Goal: Task Accomplishment & Management: Manage account settings

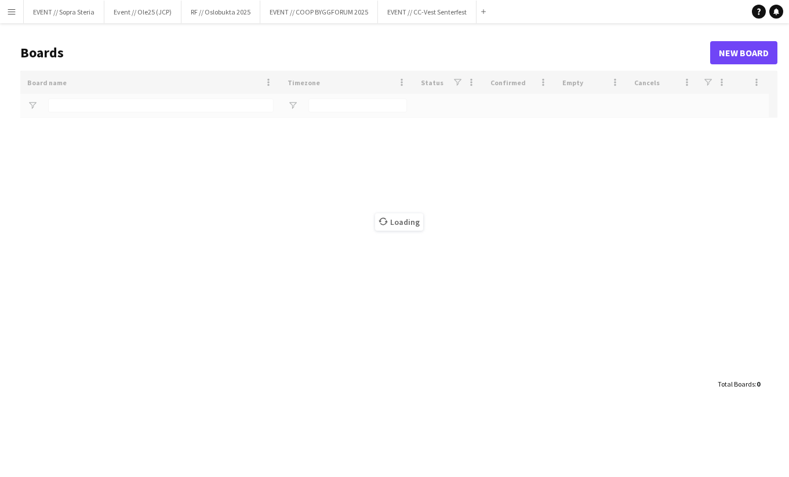
type input "*******"
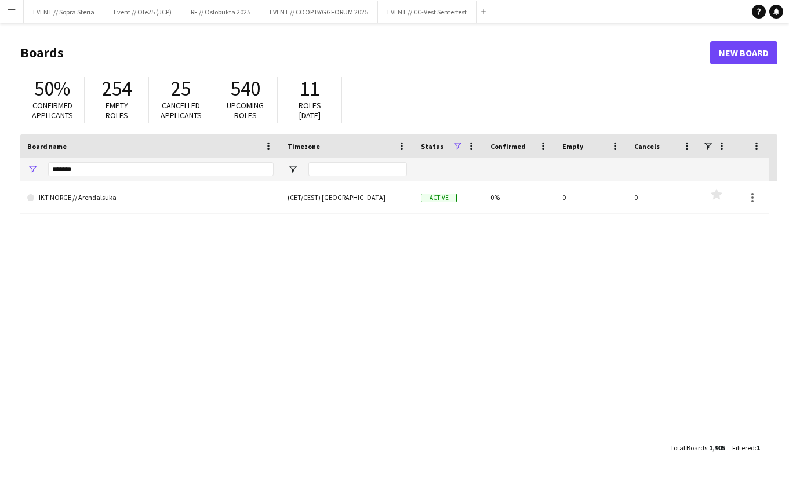
click at [13, 12] on app-icon "Menu" at bounding box center [11, 11] width 9 height 9
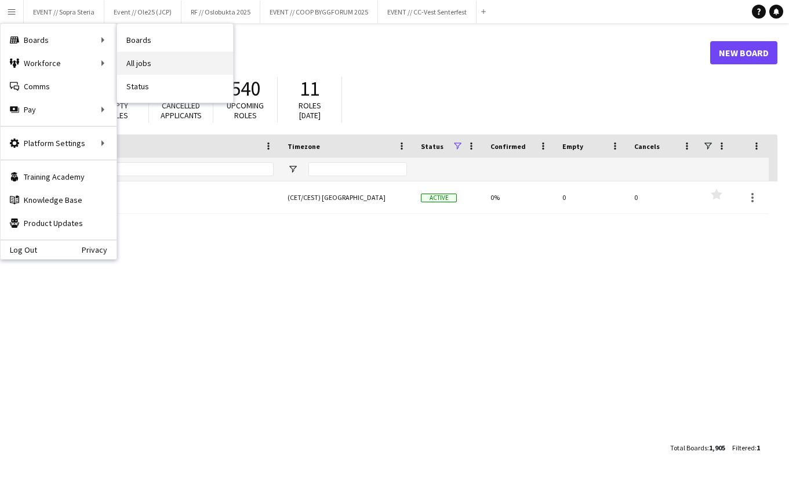
click at [140, 62] on link "All jobs" at bounding box center [175, 63] width 116 height 23
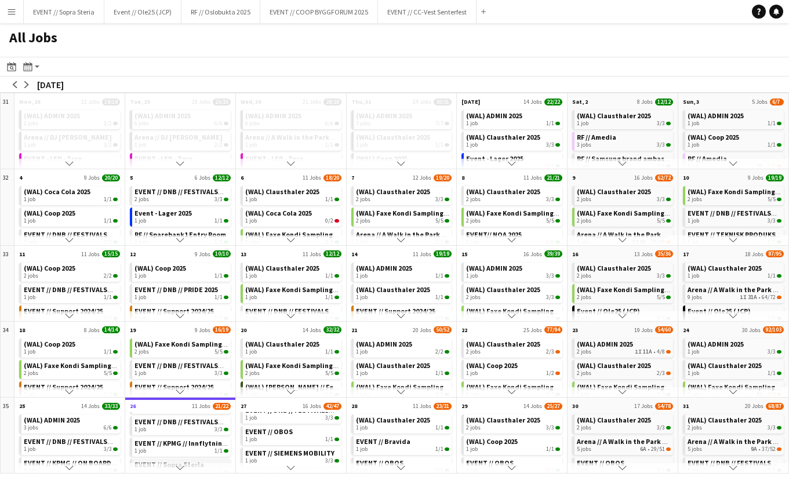
scroll to position [67, 0]
click at [167, 438] on span "EVENT // Sopra Steria" at bounding box center [170, 438] width 70 height 9
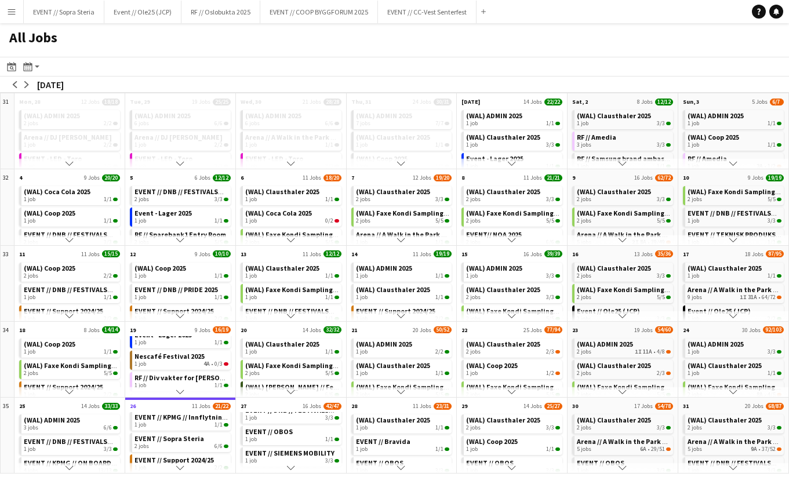
scroll to position [79, 0]
click at [187, 445] on div "2 jobs 6/6" at bounding box center [182, 446] width 94 height 7
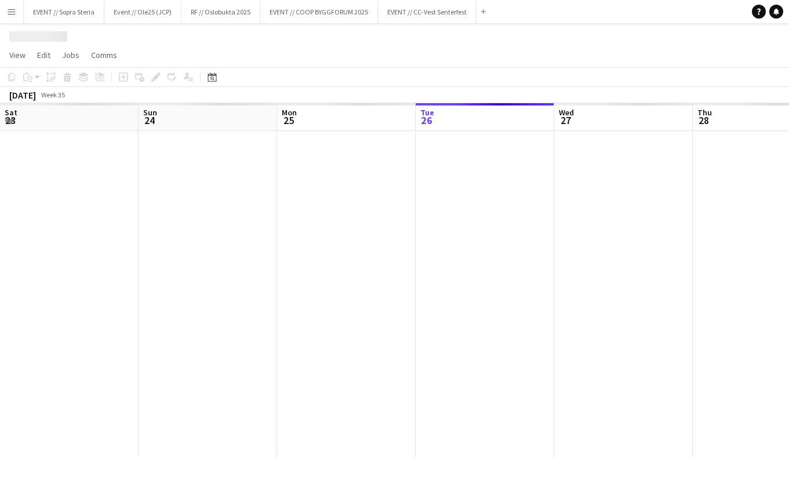
scroll to position [0, 277]
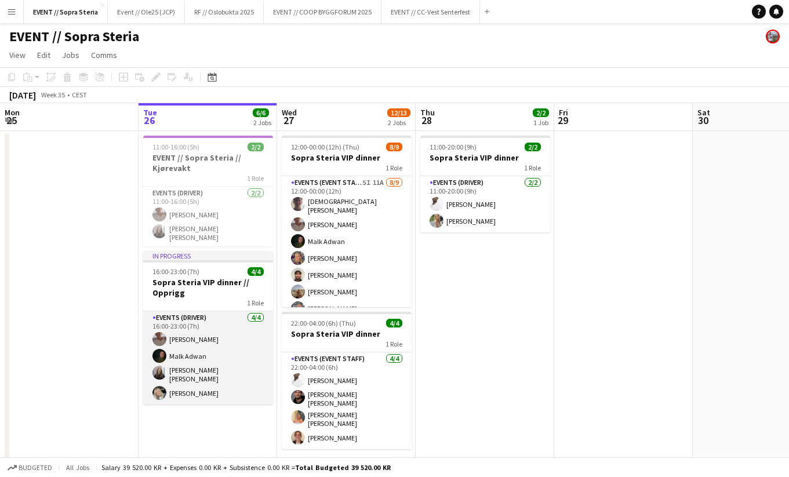
click at [199, 350] on app-card-role "Events (Driver) [DATE] 16:00-23:00 (7h) [PERSON_NAME] [PERSON_NAME] [PERSON_NAM…" at bounding box center [208, 357] width 130 height 93
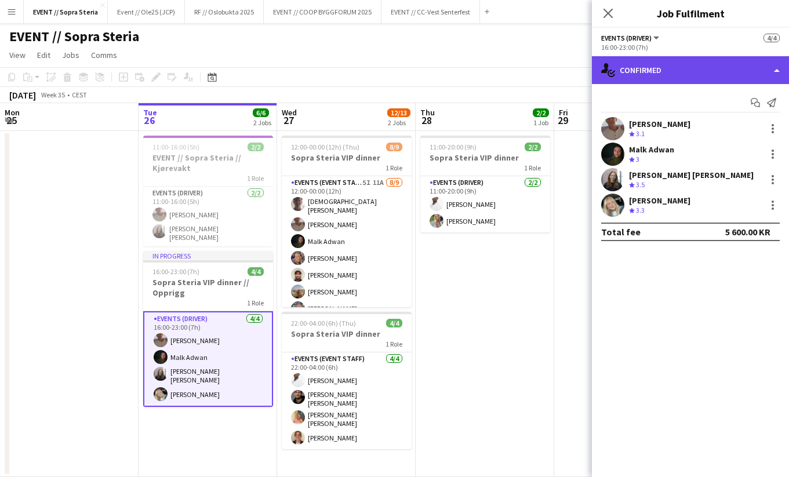
click at [648, 70] on div "single-neutral-actions-check-2 Confirmed" at bounding box center [690, 70] width 197 height 28
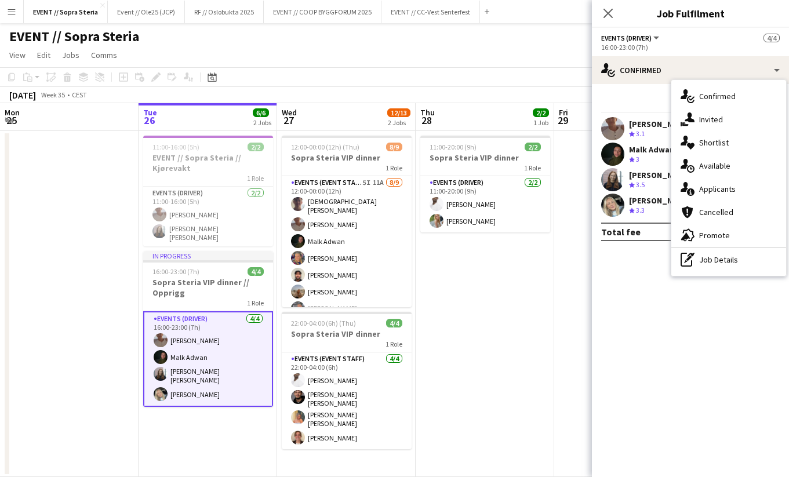
click at [633, 94] on div "Start chat Send notification" at bounding box center [690, 102] width 179 height 19
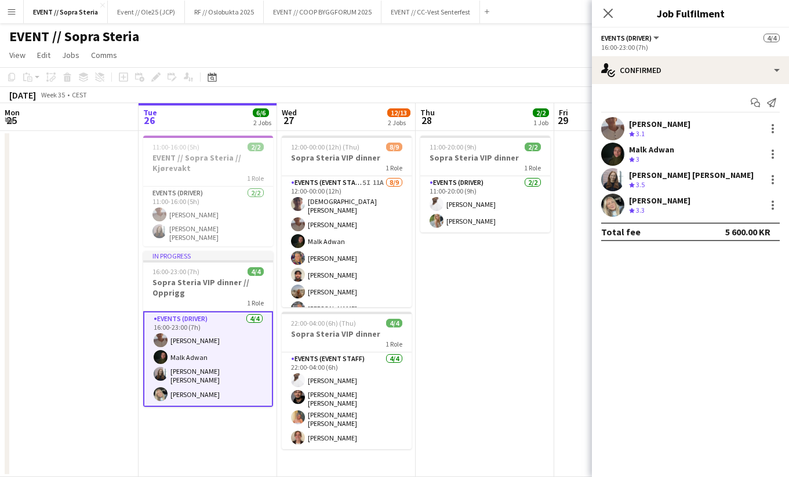
click at [670, 128] on div "[PERSON_NAME]" at bounding box center [659, 124] width 61 height 10
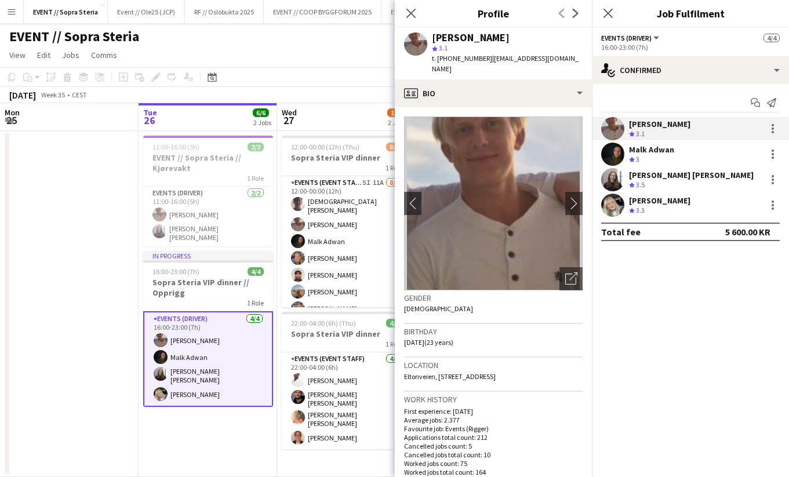
drag, startPoint x: 535, startPoint y: 42, endPoint x: 419, endPoint y: 35, distance: 116.2
click at [419, 35] on div "[PERSON_NAME] star 3.1 t. [PHONE_NUMBER] | [EMAIL_ADDRESS][DOMAIN_NAME]" at bounding box center [493, 54] width 197 height 52
copy div "[PERSON_NAME]"
click at [694, 153] on div "Malk Adwan Crew rating 3" at bounding box center [690, 154] width 197 height 23
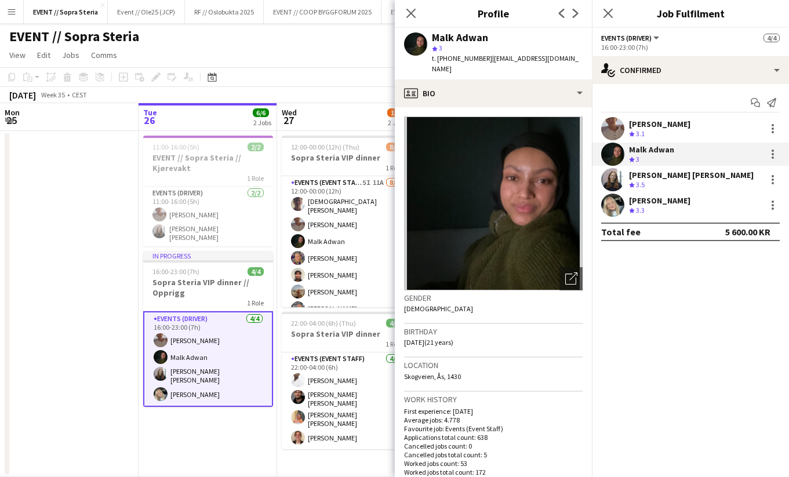
drag, startPoint x: 520, startPoint y: 43, endPoint x: 415, endPoint y: 41, distance: 104.9
click at [415, 41] on div "Malk Adwan star 3 t. [PHONE_NUMBER] | [EMAIL_ADDRESS][DOMAIN_NAME]" at bounding box center [493, 54] width 197 height 52
copy div "Malk Adwan star 3"
click at [445, 57] on span "t. [PHONE_NUMBER]" at bounding box center [462, 58] width 60 height 9
drag, startPoint x: 485, startPoint y: 35, endPoint x: 430, endPoint y: 34, distance: 55.1
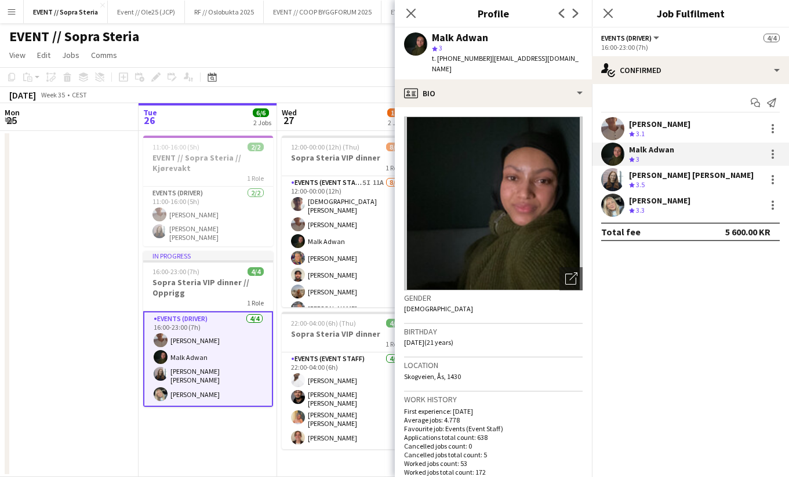
click at [430, 34] on div "Malk Adwan star 3 t. [PHONE_NUMBER] | [EMAIL_ADDRESS][DOMAIN_NAME]" at bounding box center [493, 54] width 197 height 52
copy div "Malk Adwan"
drag, startPoint x: 713, startPoint y: 176, endPoint x: 637, endPoint y: 176, distance: 75.4
click at [637, 176] on div "[PERSON_NAME] [PERSON_NAME] Crew rating 3.5" at bounding box center [690, 179] width 197 height 23
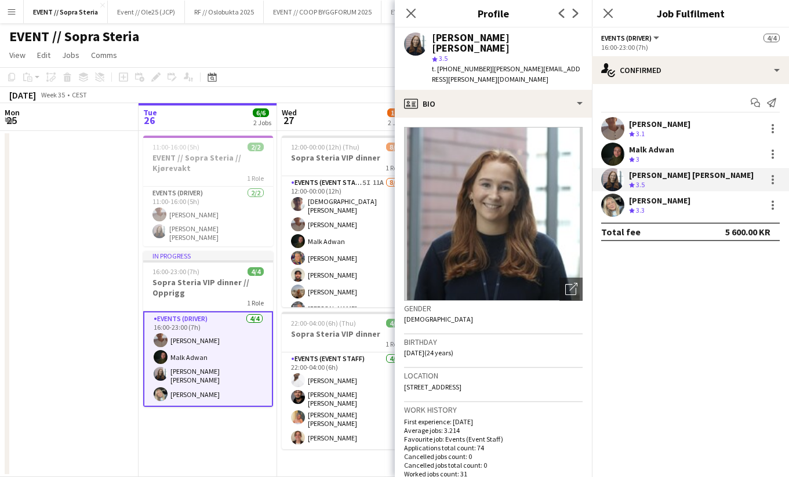
click at [718, 170] on div "[PERSON_NAME] [PERSON_NAME] Crew rating 3.5" at bounding box center [690, 179] width 197 height 23
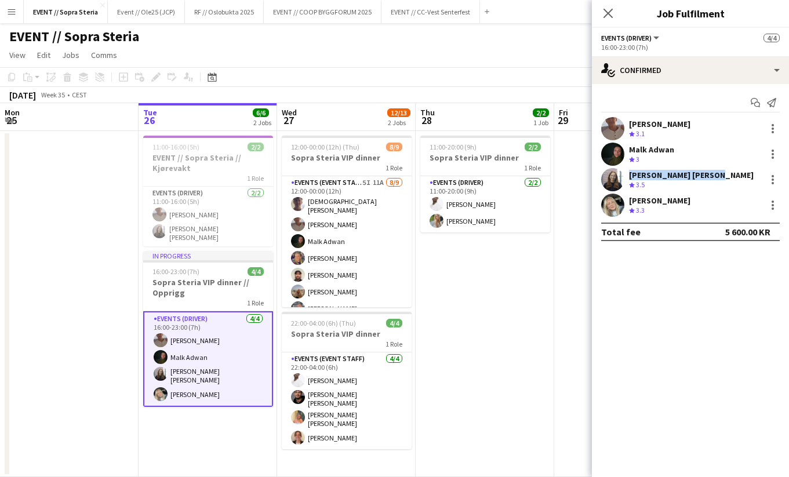
drag, startPoint x: 719, startPoint y: 172, endPoint x: 620, endPoint y: 175, distance: 98.6
click at [620, 175] on div "[PERSON_NAME] [PERSON_NAME] Crew rating 3.5" at bounding box center [690, 179] width 197 height 23
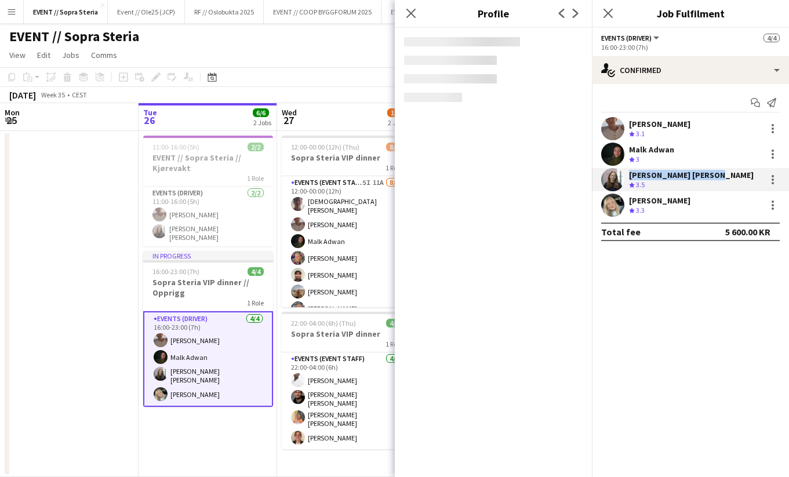
copy div "[PERSON_NAME] [PERSON_NAME]"
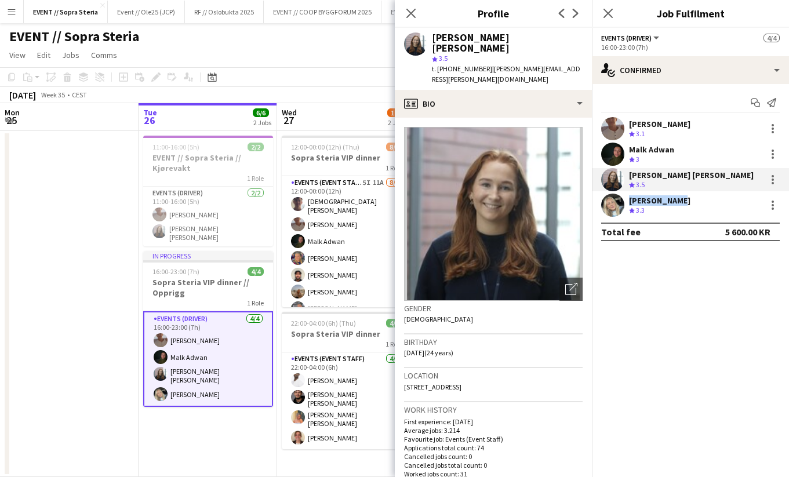
drag, startPoint x: 698, startPoint y: 200, endPoint x: 609, endPoint y: 201, distance: 88.7
click at [609, 201] on div "[PERSON_NAME] Crew rating 3.3" at bounding box center [690, 205] width 197 height 23
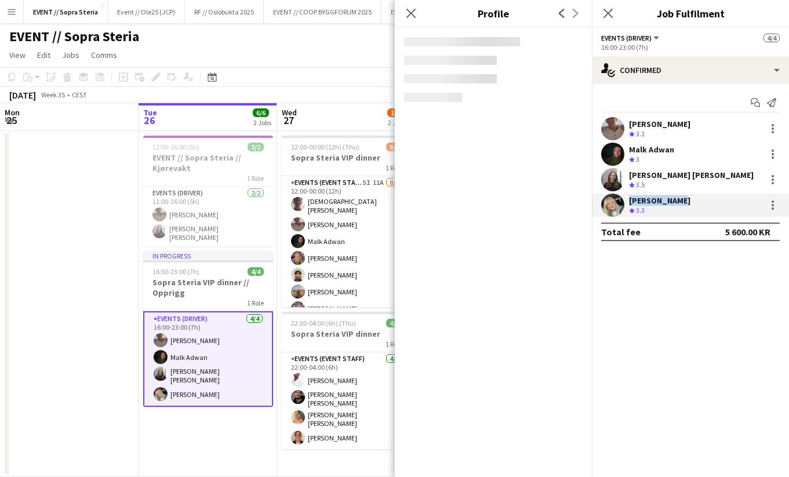
copy div "[PERSON_NAME]"
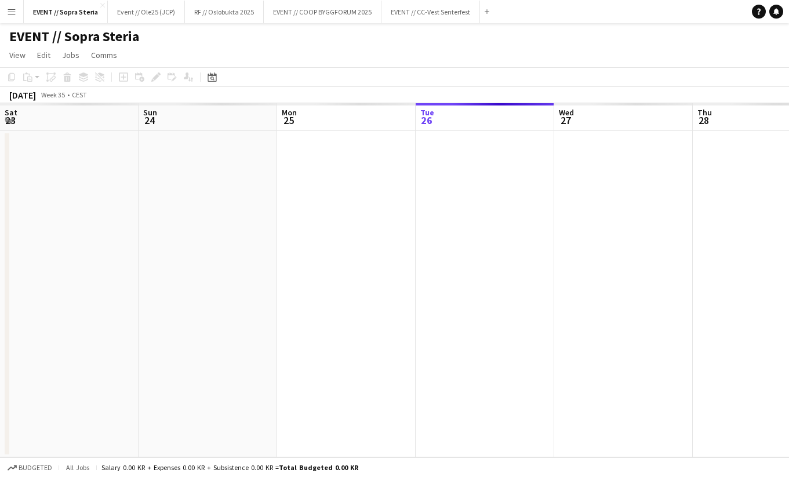
scroll to position [0, 277]
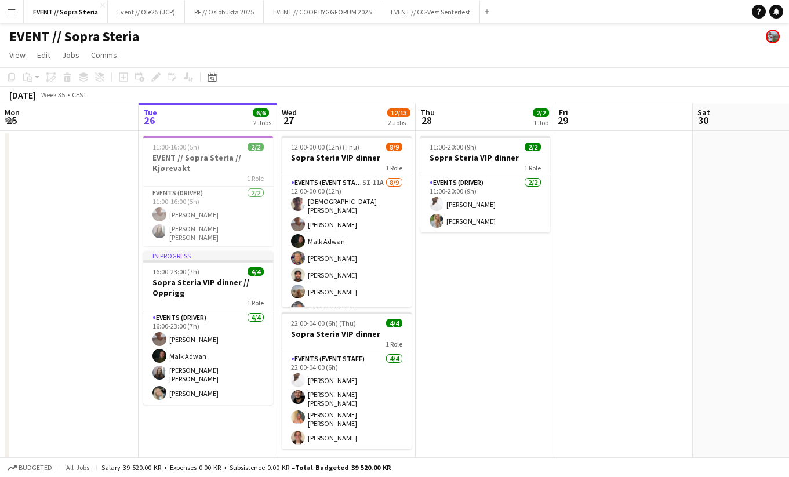
click at [208, 417] on app-date-cell "11:00-16:00 (5h) 2/2 EVENT // Sopra Steria // Kjørevakt 1 Role Events (Driver) …" at bounding box center [208, 304] width 139 height 346
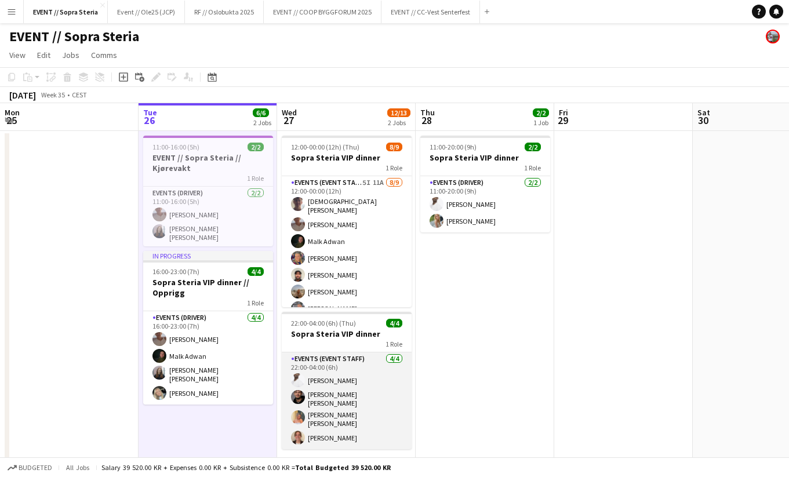
click at [325, 377] on app-card-role "Events (Event Staff) 4/4 22:00-04:00 (6h) Elias Stenvadet Michael Reboli Vural …" at bounding box center [347, 400] width 130 height 97
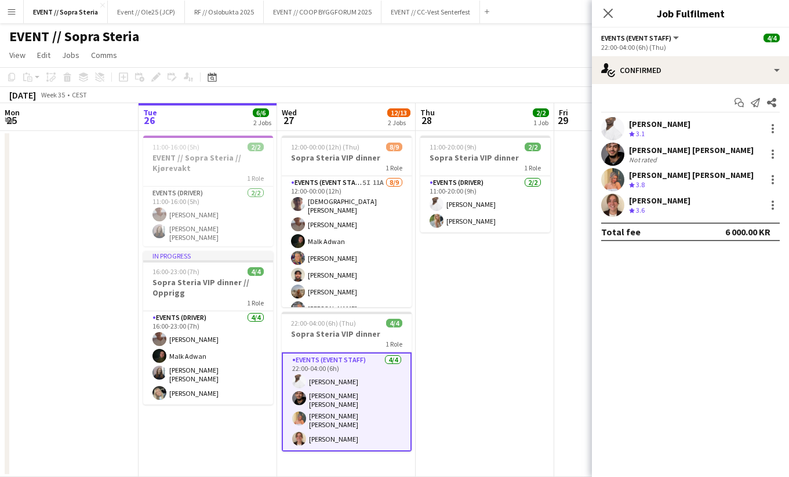
click at [655, 132] on div "Crew rating 3.1" at bounding box center [659, 134] width 61 height 10
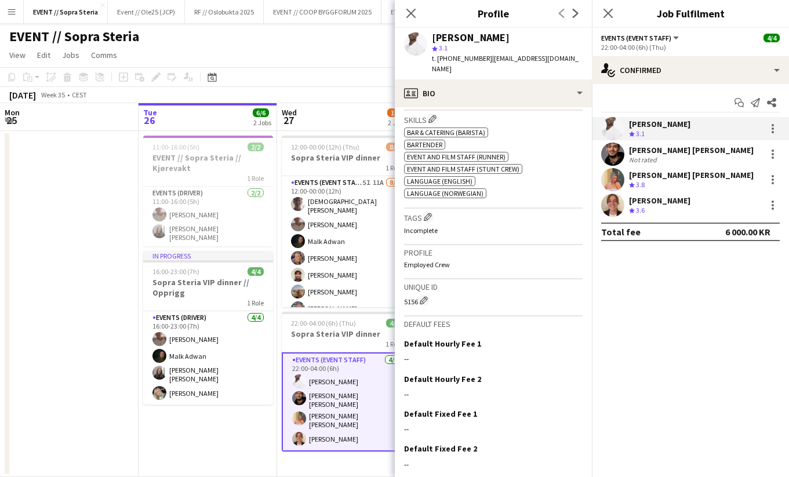
scroll to position [528, 0]
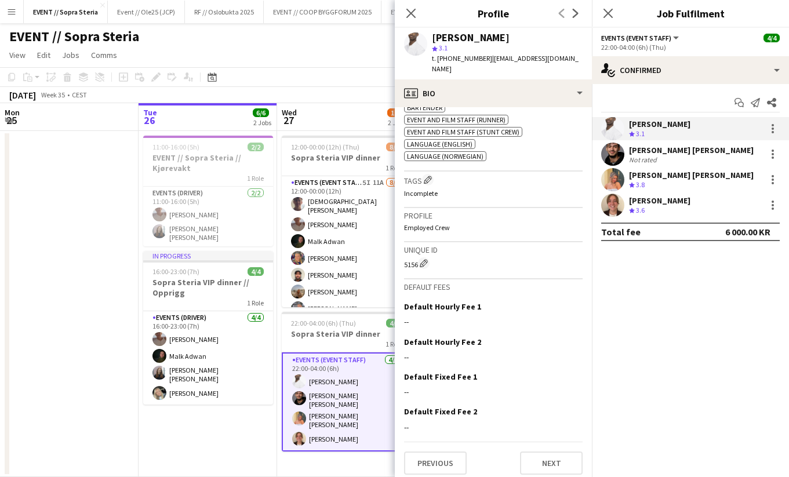
click at [75, 195] on app-date-cell at bounding box center [69, 304] width 139 height 346
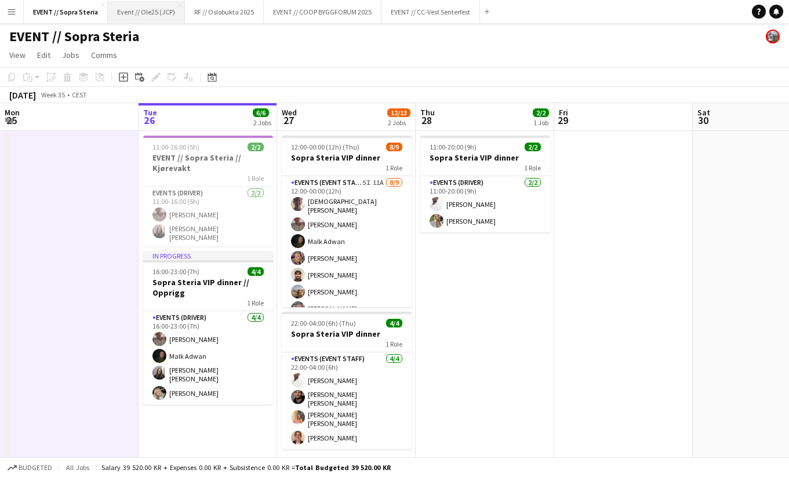
click at [166, 22] on button "Event // Ole25 (JCP) Close" at bounding box center [146, 12] width 77 height 23
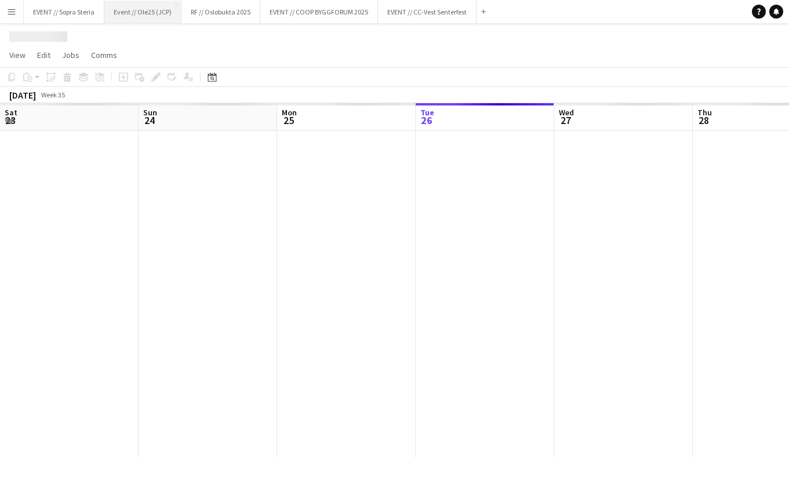
scroll to position [0, 277]
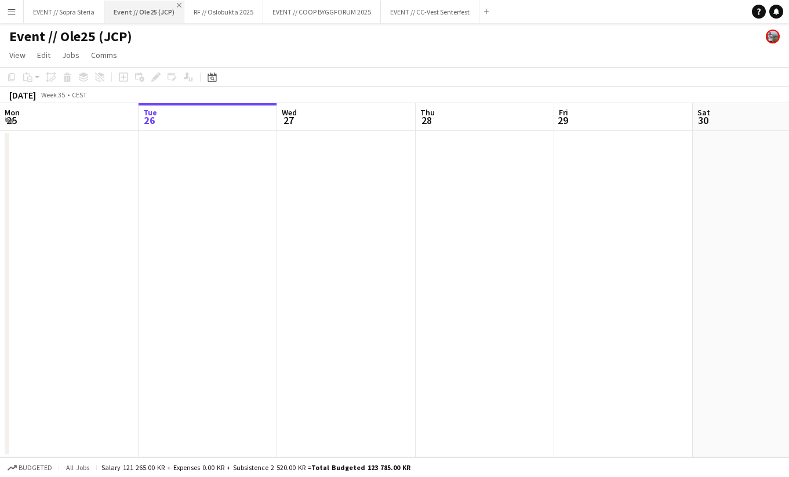
click at [178, 6] on app-icon "Close" at bounding box center [179, 5] width 5 height 5
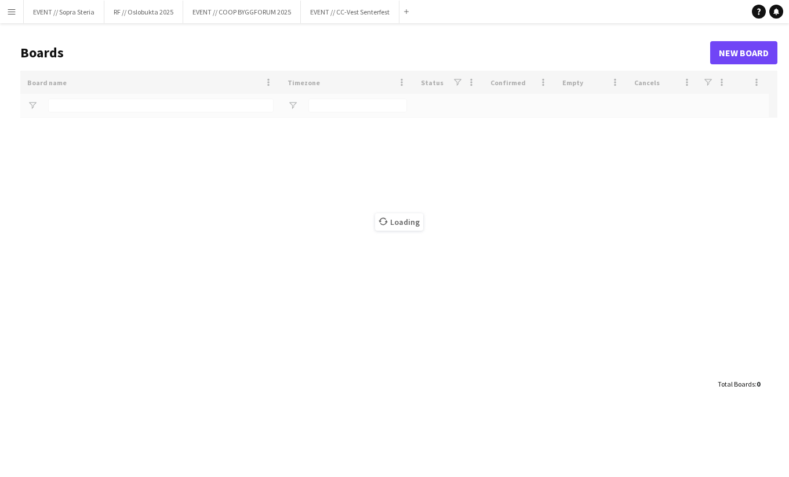
type input "*******"
